Goal: Check status

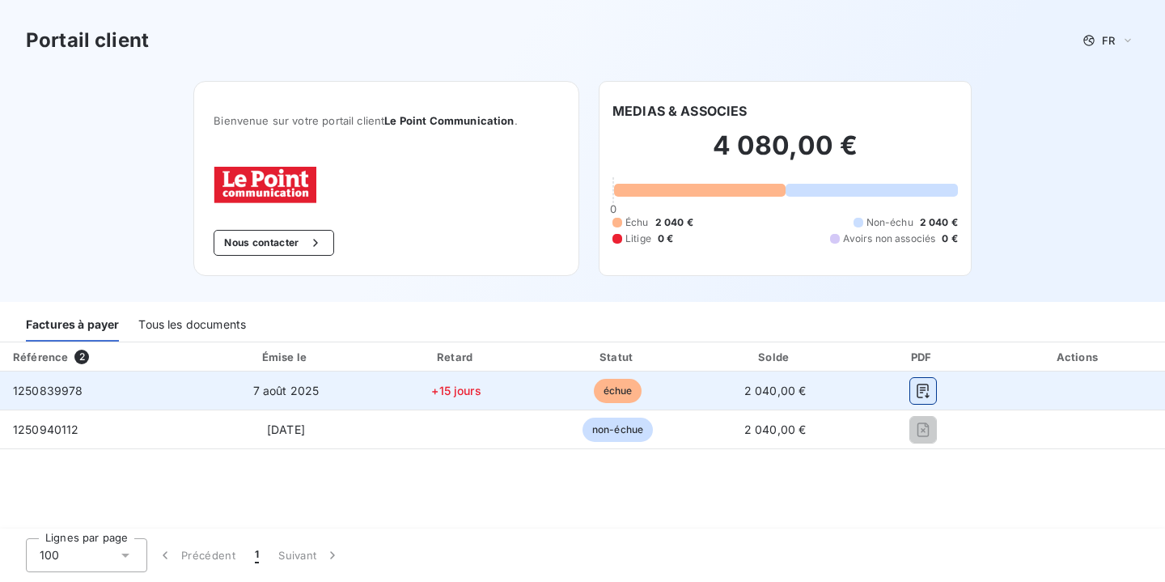
click at [931, 388] on icon "button" at bounding box center [923, 391] width 16 height 16
click at [931, 386] on icon "button" at bounding box center [923, 391] width 16 height 16
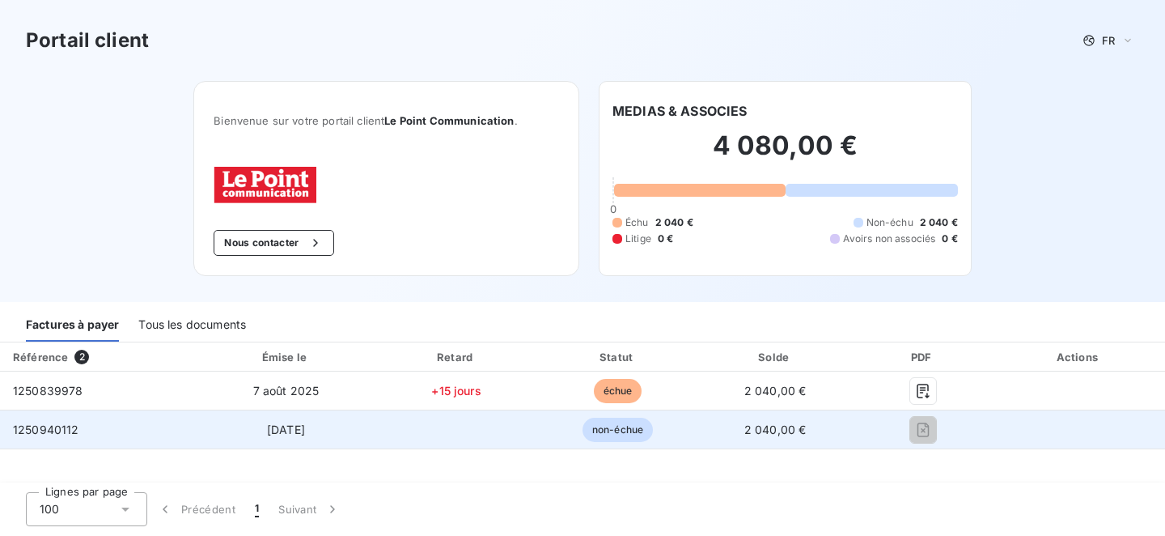
click at [60, 435] on span "1250940112" at bounding box center [46, 429] width 66 height 14
click at [526, 423] on td at bounding box center [456, 429] width 163 height 39
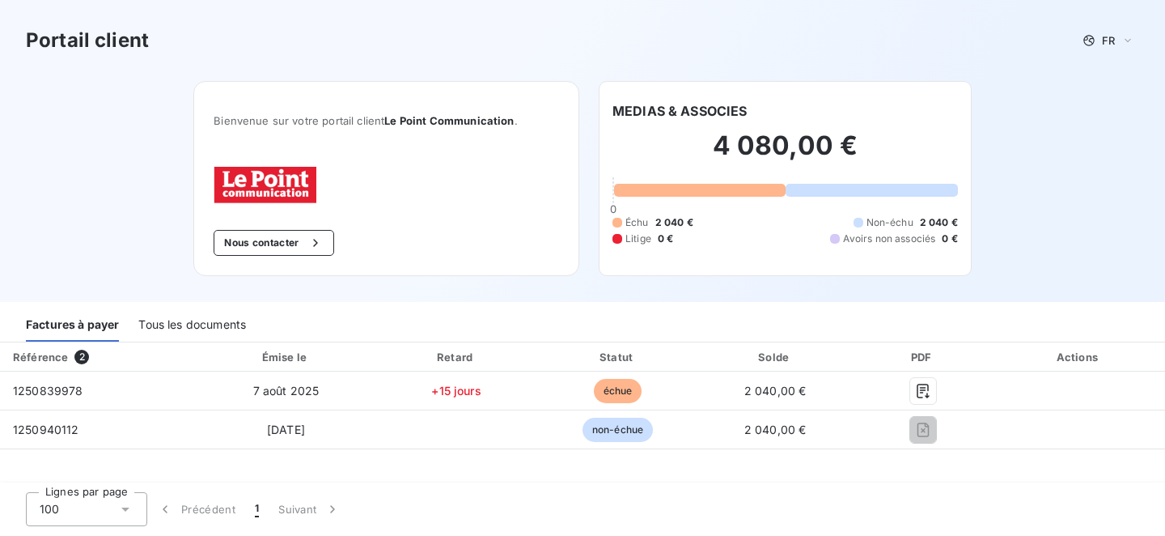
click at [1020, 254] on div "Portail client FR Bienvenue sur votre portail client Le Point Communication . N…" at bounding box center [582, 151] width 1165 height 302
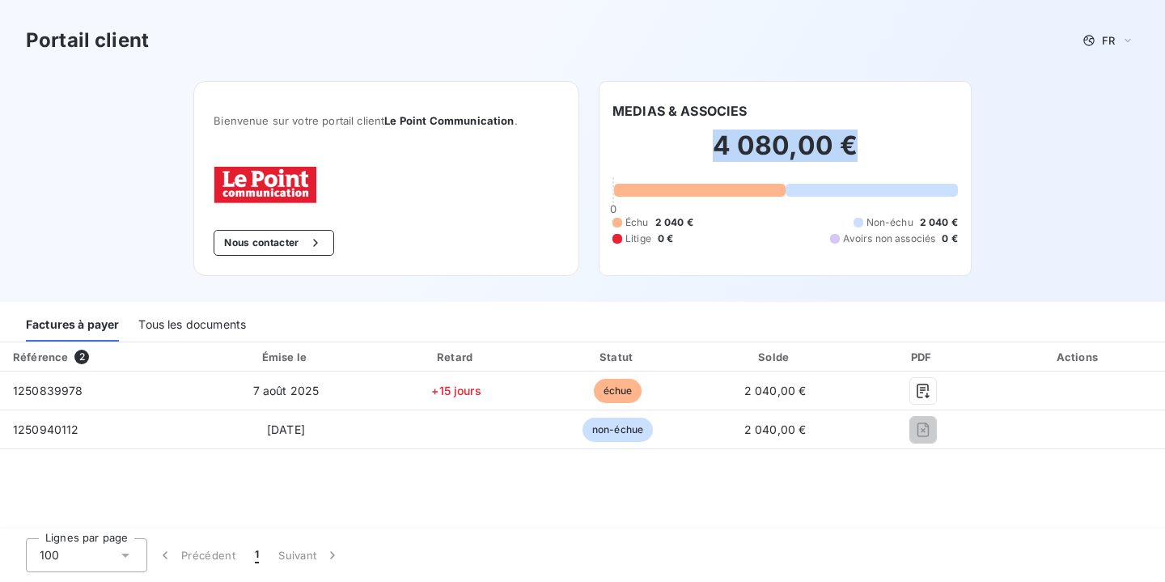
drag, startPoint x: 714, startPoint y: 152, endPoint x: 859, endPoint y: 155, distance: 144.9
click at [859, 155] on h2 "4 080,00 €" at bounding box center [786, 153] width 346 height 49
click at [973, 155] on div "Bienvenue sur votre portail client Le Point Communication . Nous contacter MEDI…" at bounding box center [582, 191] width 830 height 221
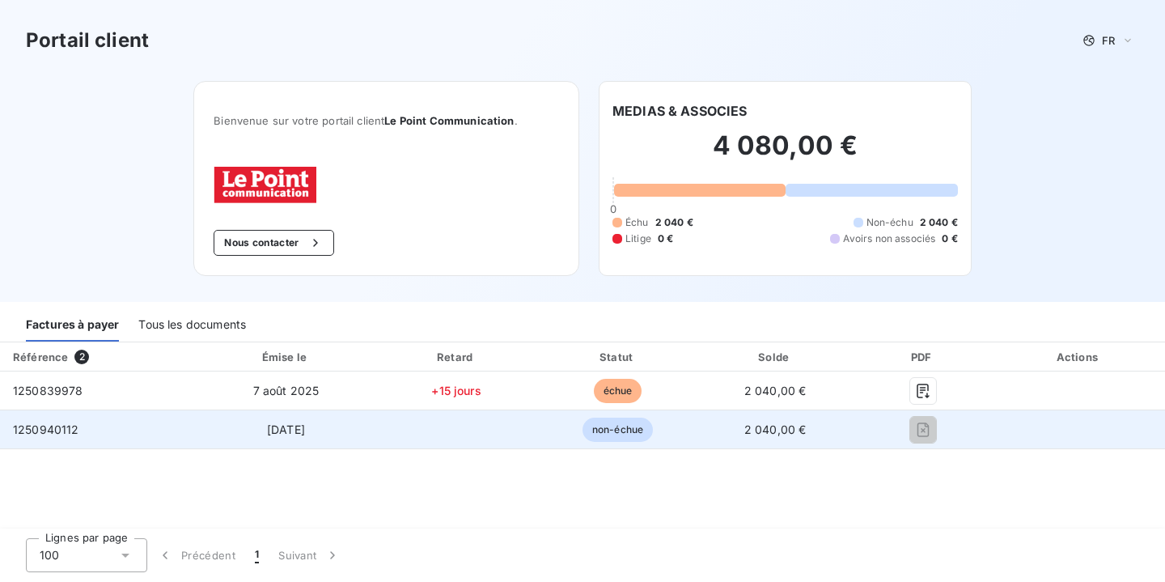
click at [653, 429] on span "non-échue" at bounding box center [618, 430] width 70 height 24
